Goal: Navigation & Orientation: Find specific page/section

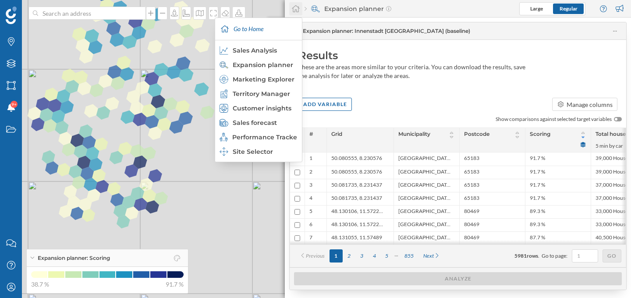
click at [294, 13] on div at bounding box center [295, 8] width 13 height 13
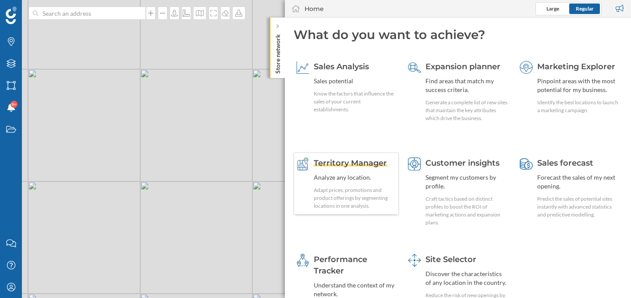
click at [353, 164] on span "Territory Manager" at bounding box center [350, 163] width 73 height 10
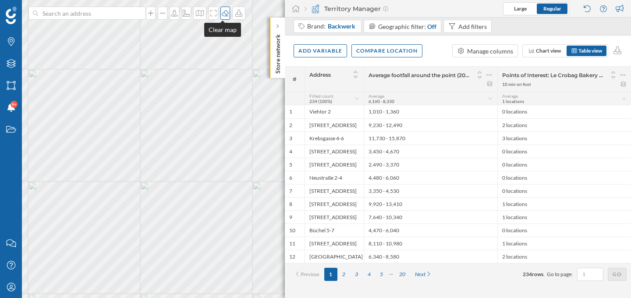
click at [222, 14] on icon at bounding box center [225, 13] width 9 height 7
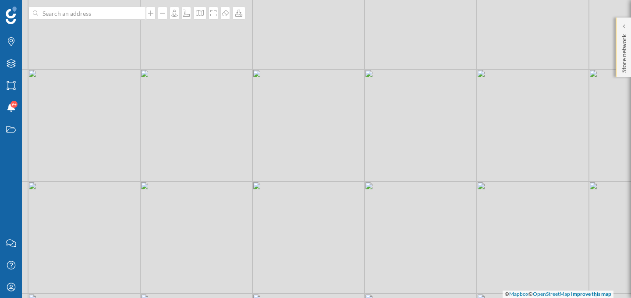
click at [626, 56] on p "Store network" at bounding box center [623, 52] width 9 height 42
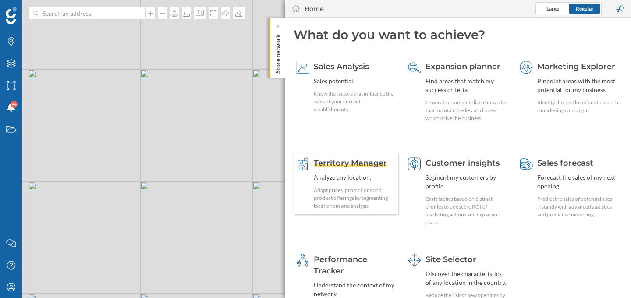
click at [351, 158] on div "Territory Manager" at bounding box center [355, 162] width 82 height 11
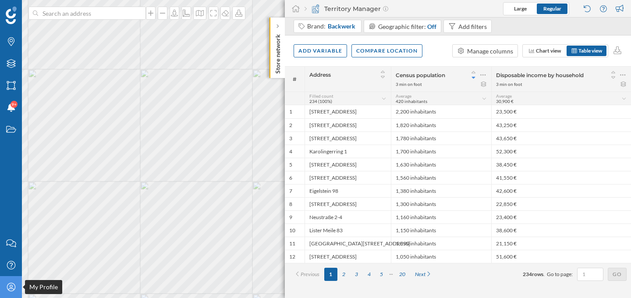
click at [8, 286] on icon "My Profile" at bounding box center [11, 286] width 11 height 9
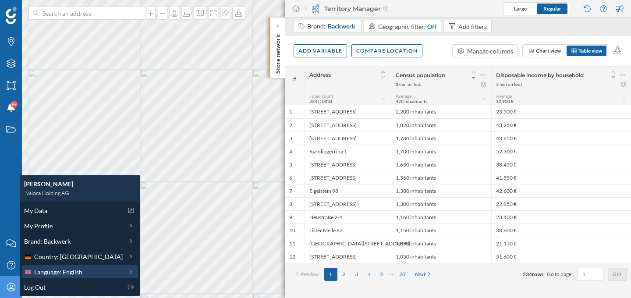
click at [67, 272] on span "Language: English" at bounding box center [58, 271] width 48 height 9
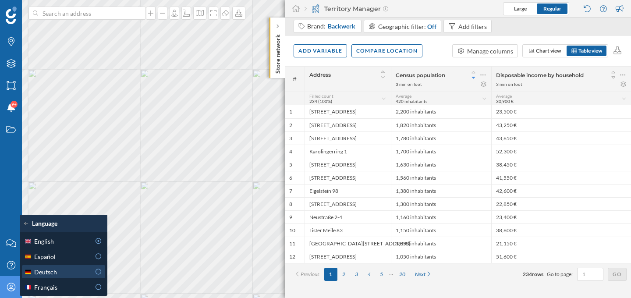
click at [99, 272] on icon at bounding box center [99, 271] width 8 height 6
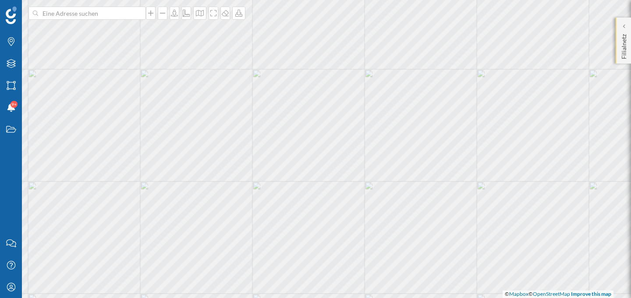
click at [618, 47] on div "Filialnetz" at bounding box center [622, 41] width 15 height 46
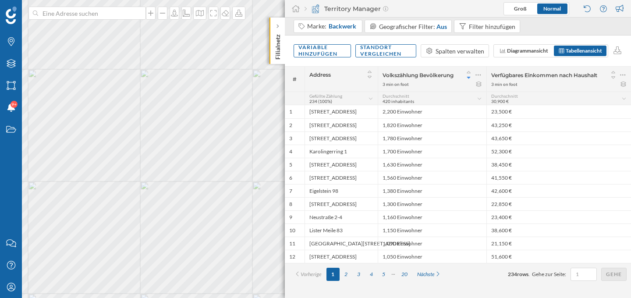
click at [403, 80] on div "Volkszählung Bevölkerung" at bounding box center [431, 75] width 99 height 12
click at [405, 77] on span "Volkszählung Bevölkerung" at bounding box center [417, 75] width 71 height 7
click at [328, 29] on span "Backwerk" at bounding box center [342, 26] width 28 height 9
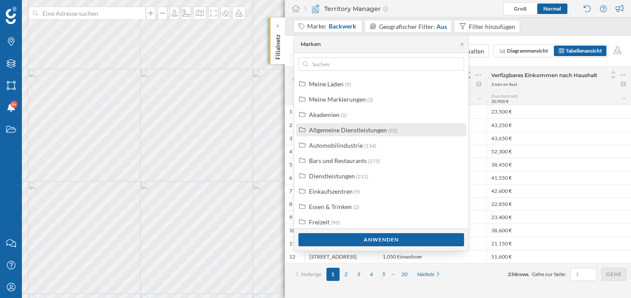
scroll to position [22, 0]
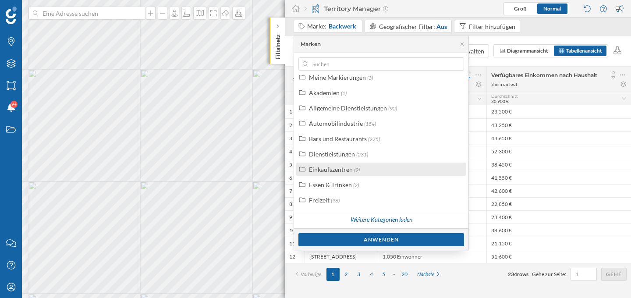
click at [358, 175] on div "Einkaufszentren (9)" at bounding box center [381, 168] width 170 height 13
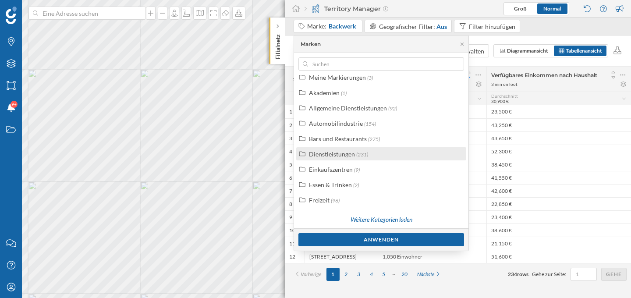
click at [361, 154] on span "(231)" at bounding box center [362, 154] width 12 height 7
click at [364, 158] on div "Dienstleistungen (231)" at bounding box center [381, 153] width 170 height 13
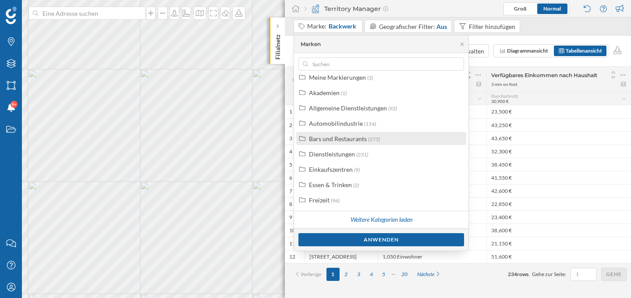
click at [367, 145] on div "Bars und Restaurants (275)" at bounding box center [381, 138] width 170 height 13
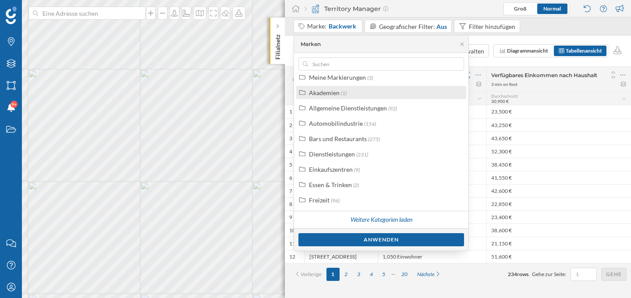
scroll to position [0, 0]
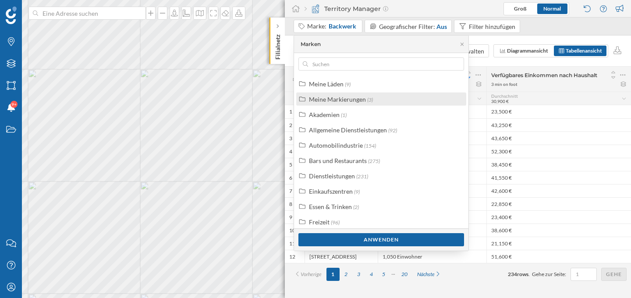
click at [374, 94] on div "Meine Markierungen (3)" at bounding box center [381, 98] width 170 height 13
click at [385, 104] on div "Meine Markierungen (3)" at bounding box center [381, 98] width 170 height 13
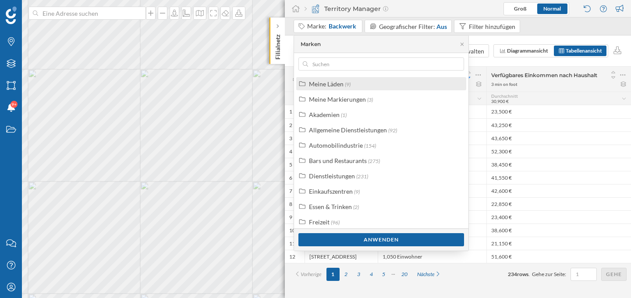
click at [371, 88] on div "Meine Läden (9)" at bounding box center [381, 83] width 170 height 13
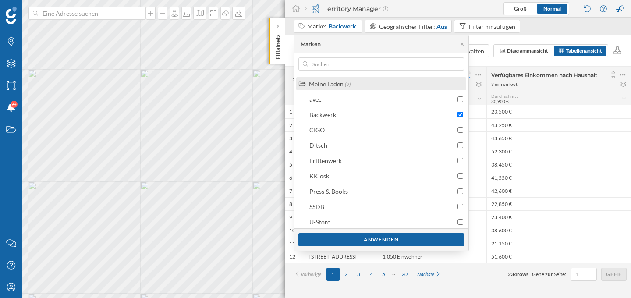
click at [371, 88] on div "Meine Läden (9)" at bounding box center [381, 83] width 170 height 13
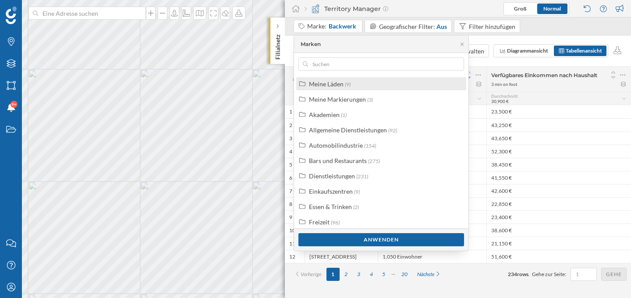
click at [367, 84] on div "Meine Läden (9)" at bounding box center [385, 83] width 152 height 9
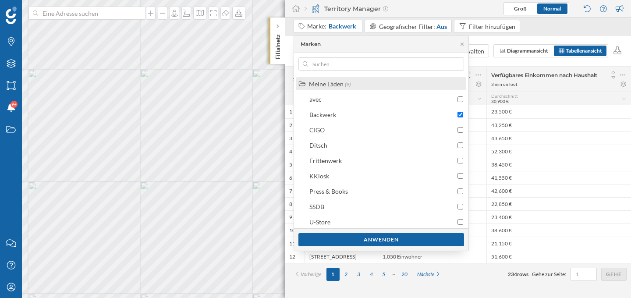
click at [367, 84] on div "Meine Läden (9)" at bounding box center [385, 83] width 152 height 9
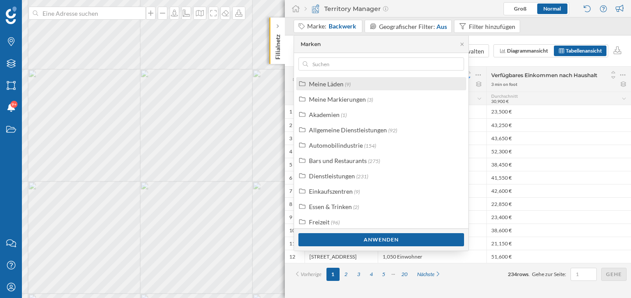
click at [318, 81] on div "Meine Läden" at bounding box center [326, 83] width 35 height 7
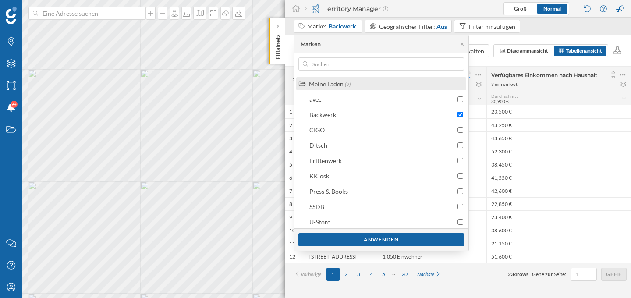
click at [318, 81] on div "Meine Läden" at bounding box center [326, 83] width 35 height 7
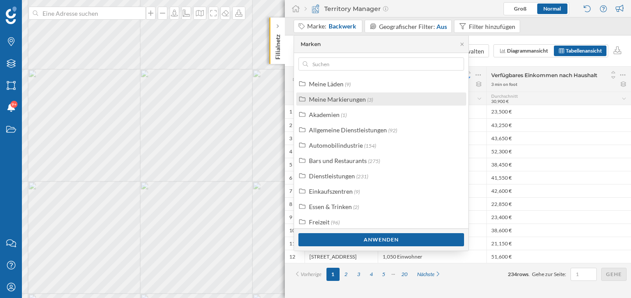
click at [335, 104] on div "Meine Markierungen (3)" at bounding box center [381, 98] width 170 height 13
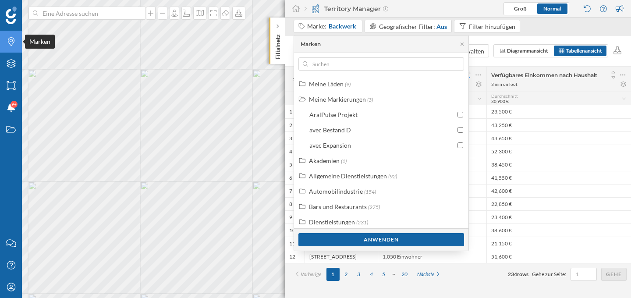
click at [17, 40] on div "Marken" at bounding box center [11, 42] width 22 height 22
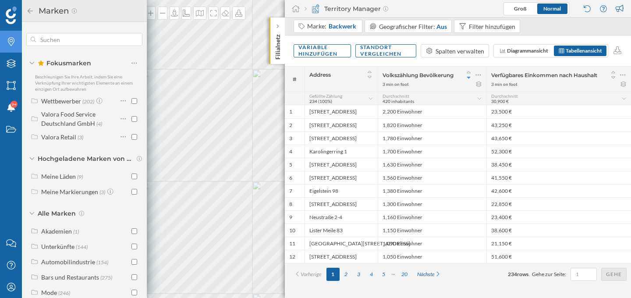
click at [71, 65] on span "Fokusmarken" at bounding box center [64, 63] width 53 height 9
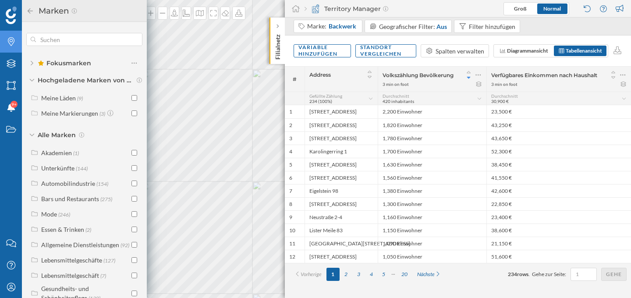
click at [71, 65] on span "Fokusmarken" at bounding box center [64, 63] width 53 height 9
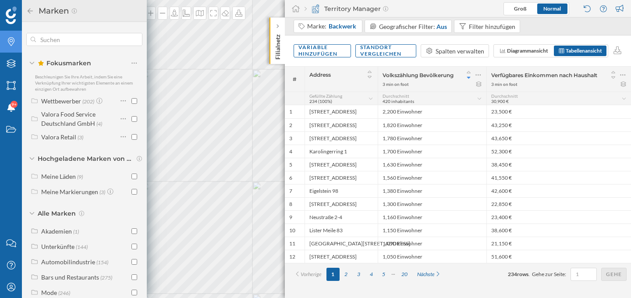
click at [71, 65] on span "Fokusmarken" at bounding box center [64, 63] width 53 height 9
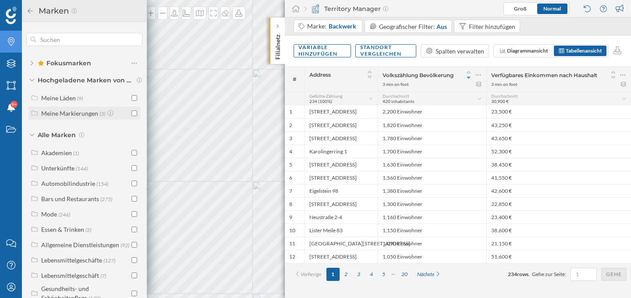
click at [64, 113] on div "Meine Markierungen" at bounding box center [69, 112] width 57 height 7
